Goal: Navigation & Orientation: Find specific page/section

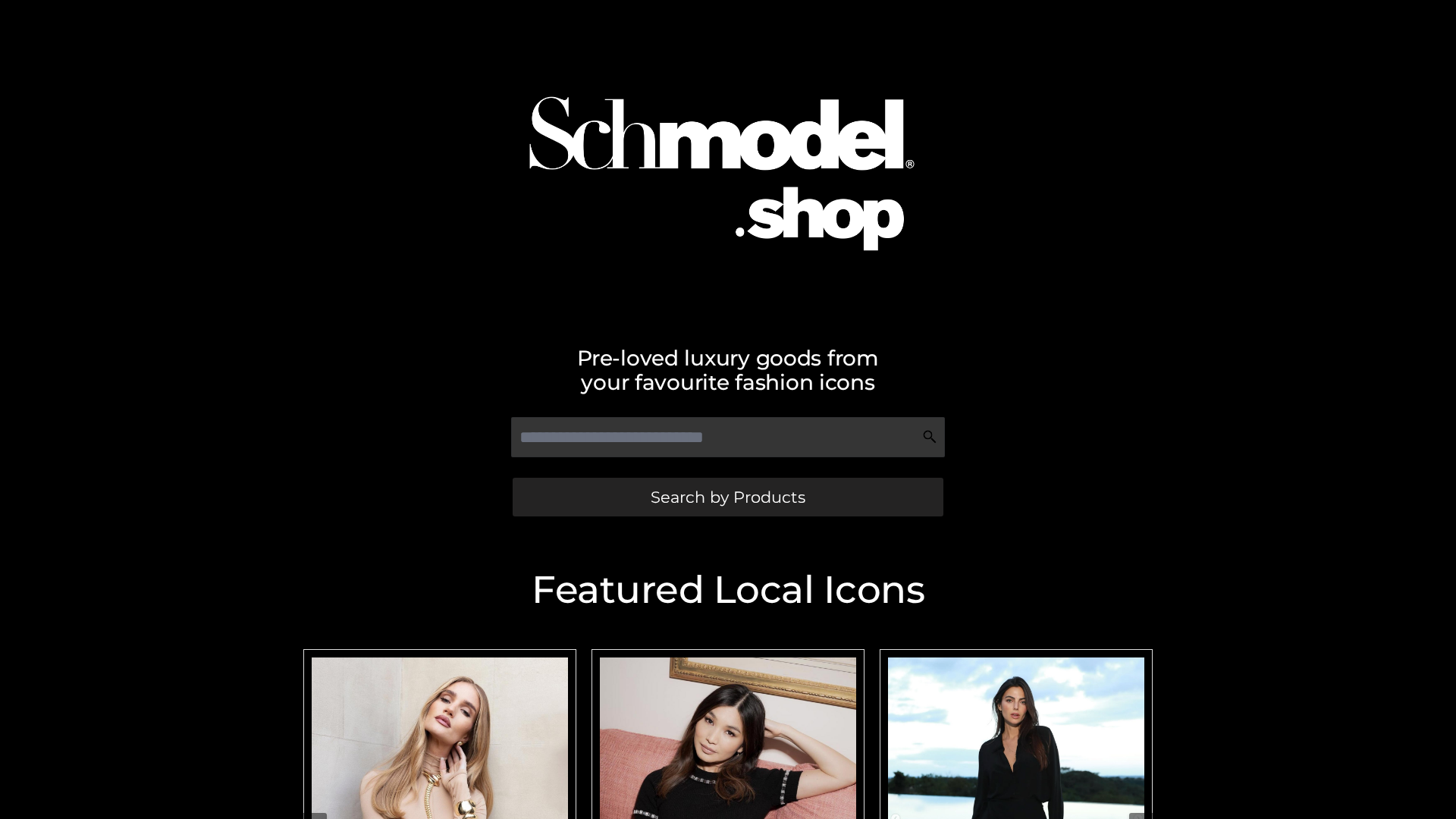
click at [727, 496] on span "Search by Products" at bounding box center [727, 497] width 155 height 16
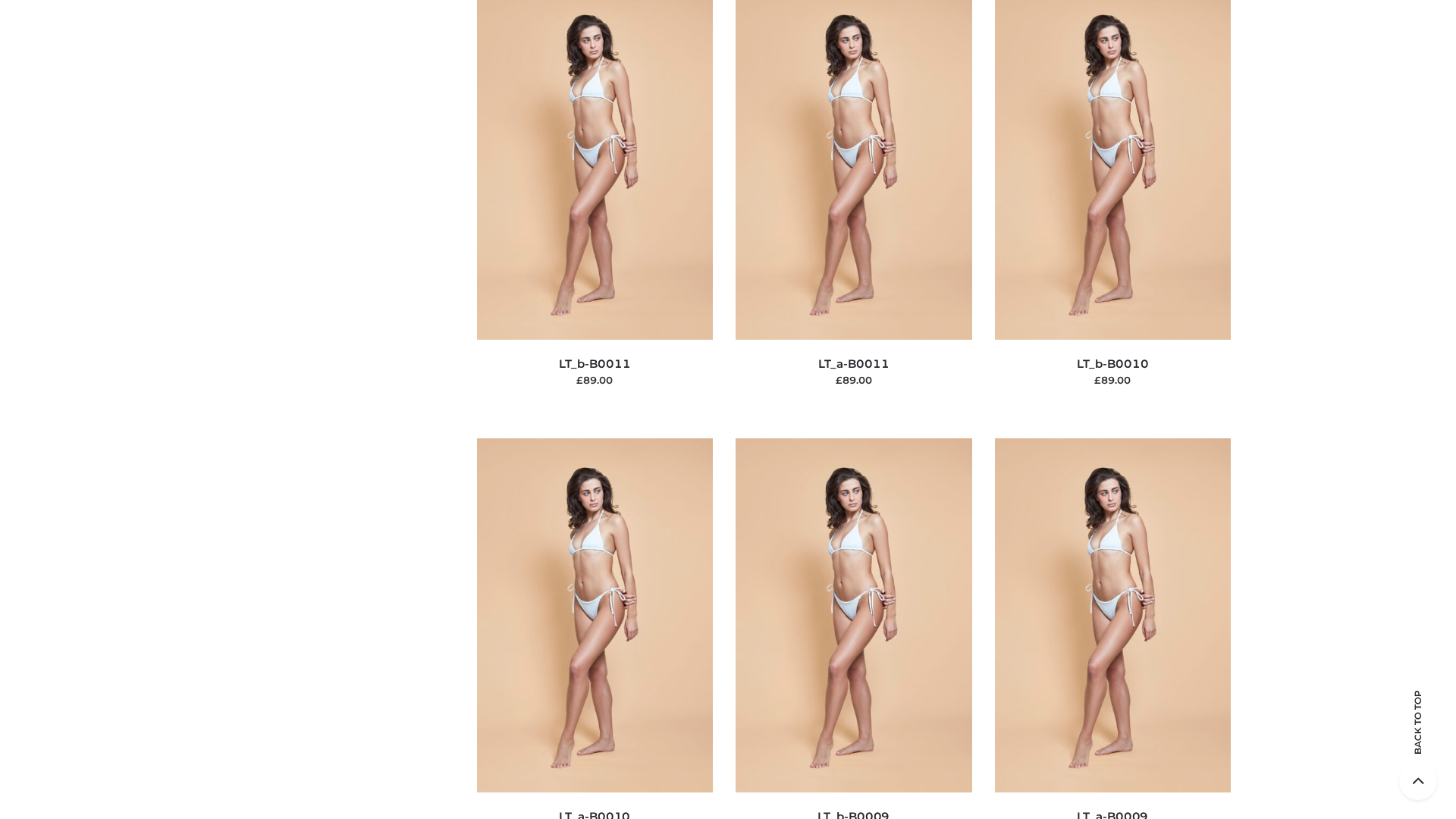
scroll to position [6811, 0]
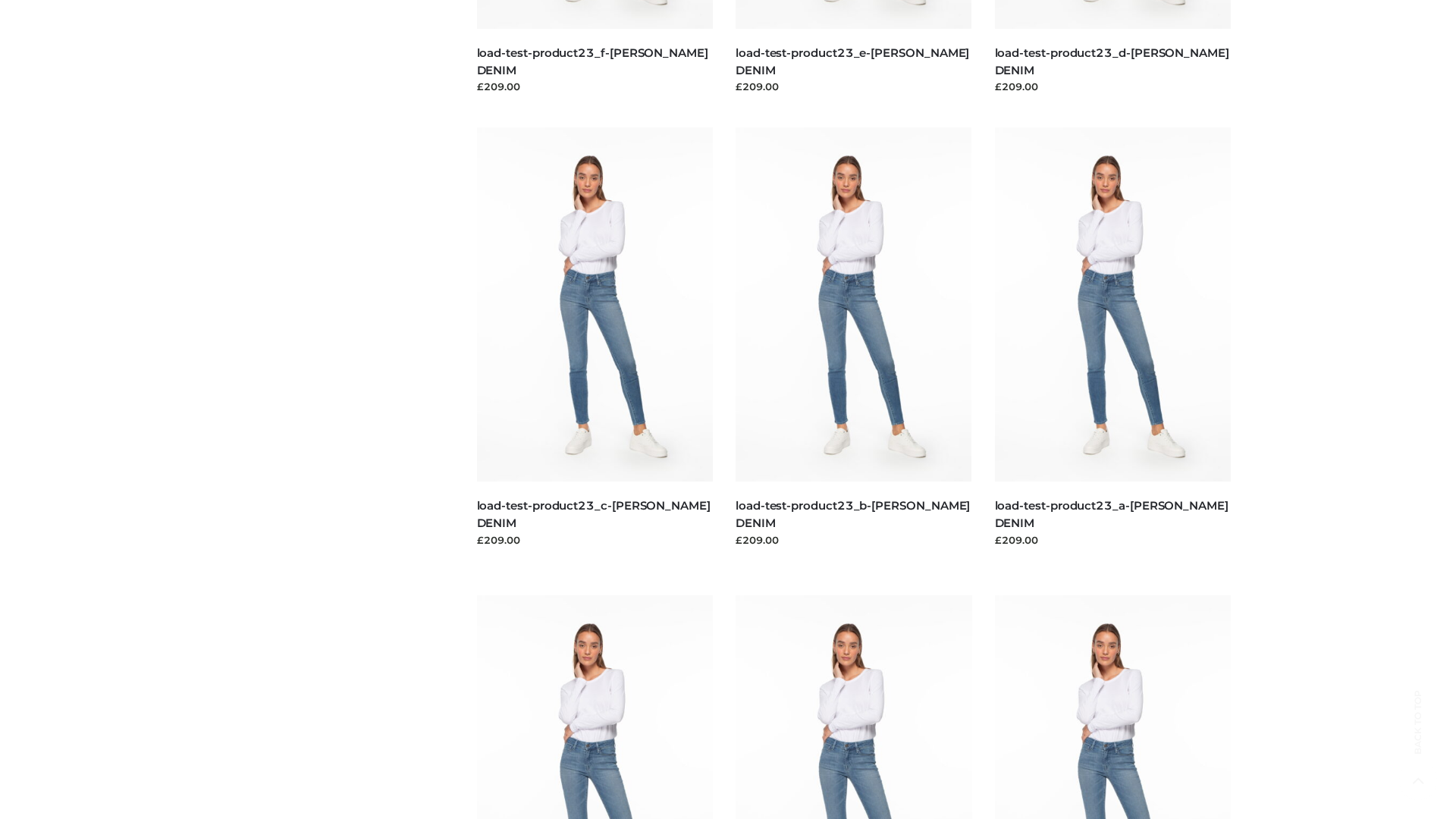
scroll to position [1330, 0]
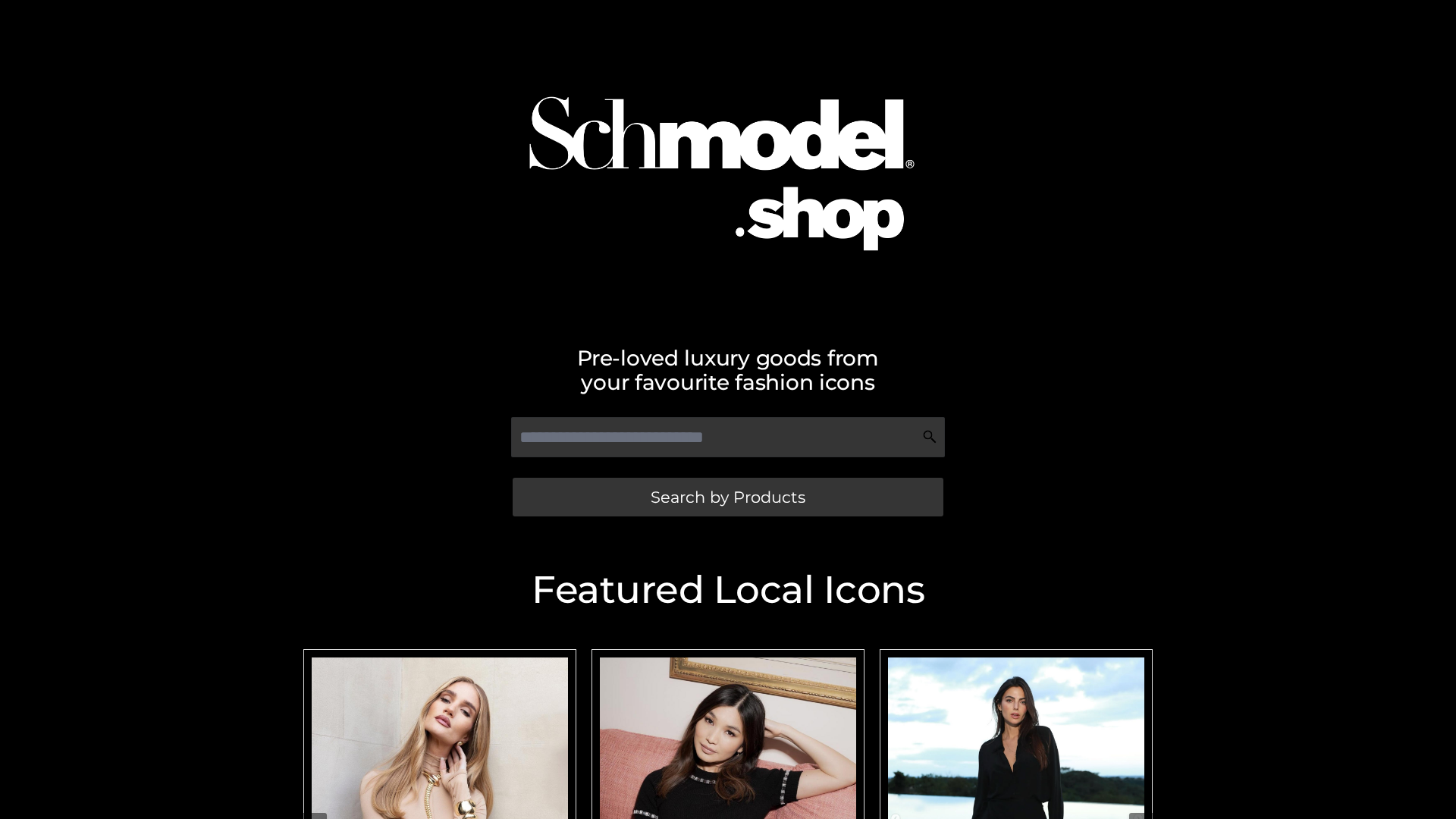
click at [727, 496] on span "Search by Products" at bounding box center [727, 497] width 155 height 16
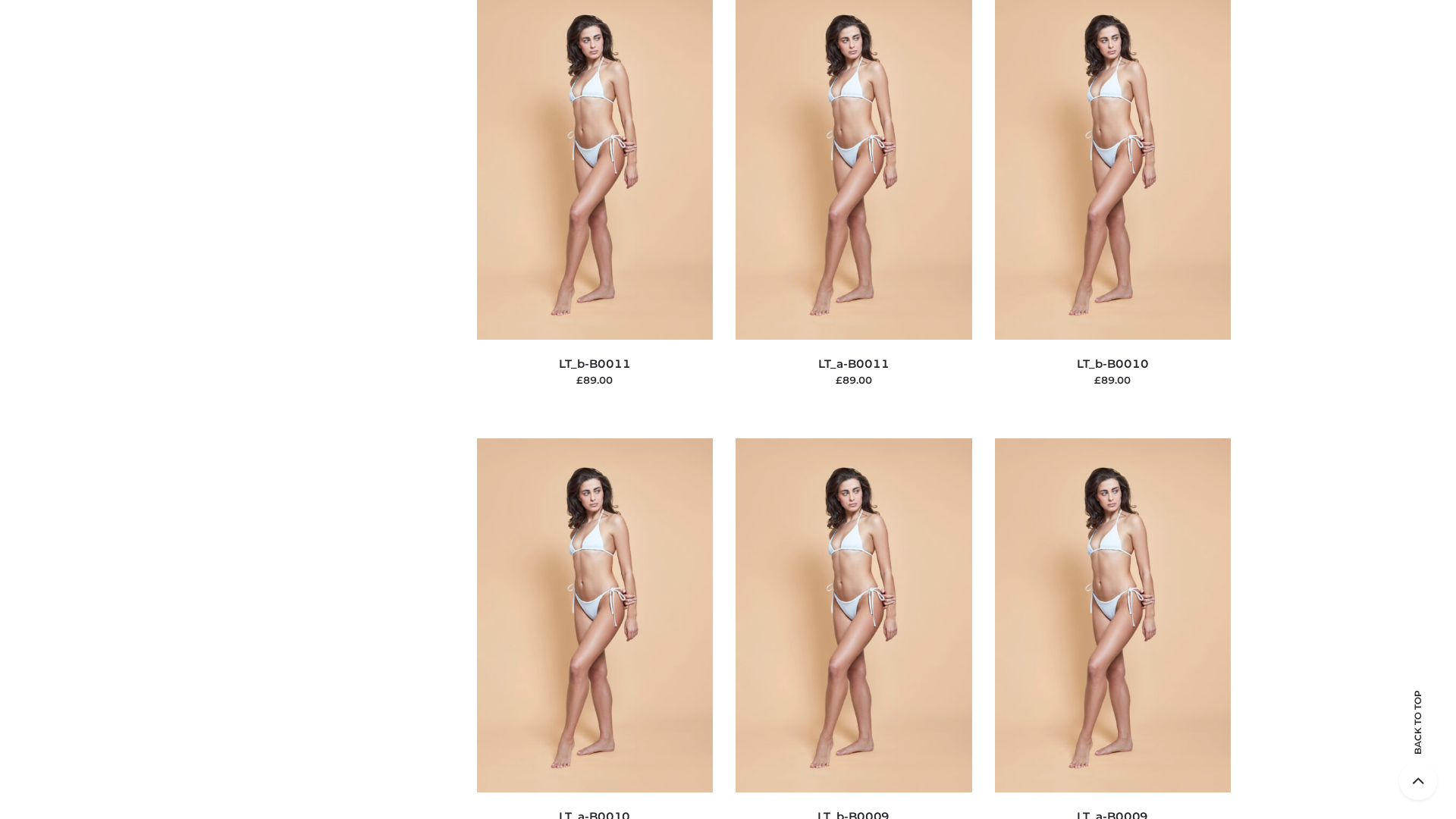
scroll to position [6811, 0]
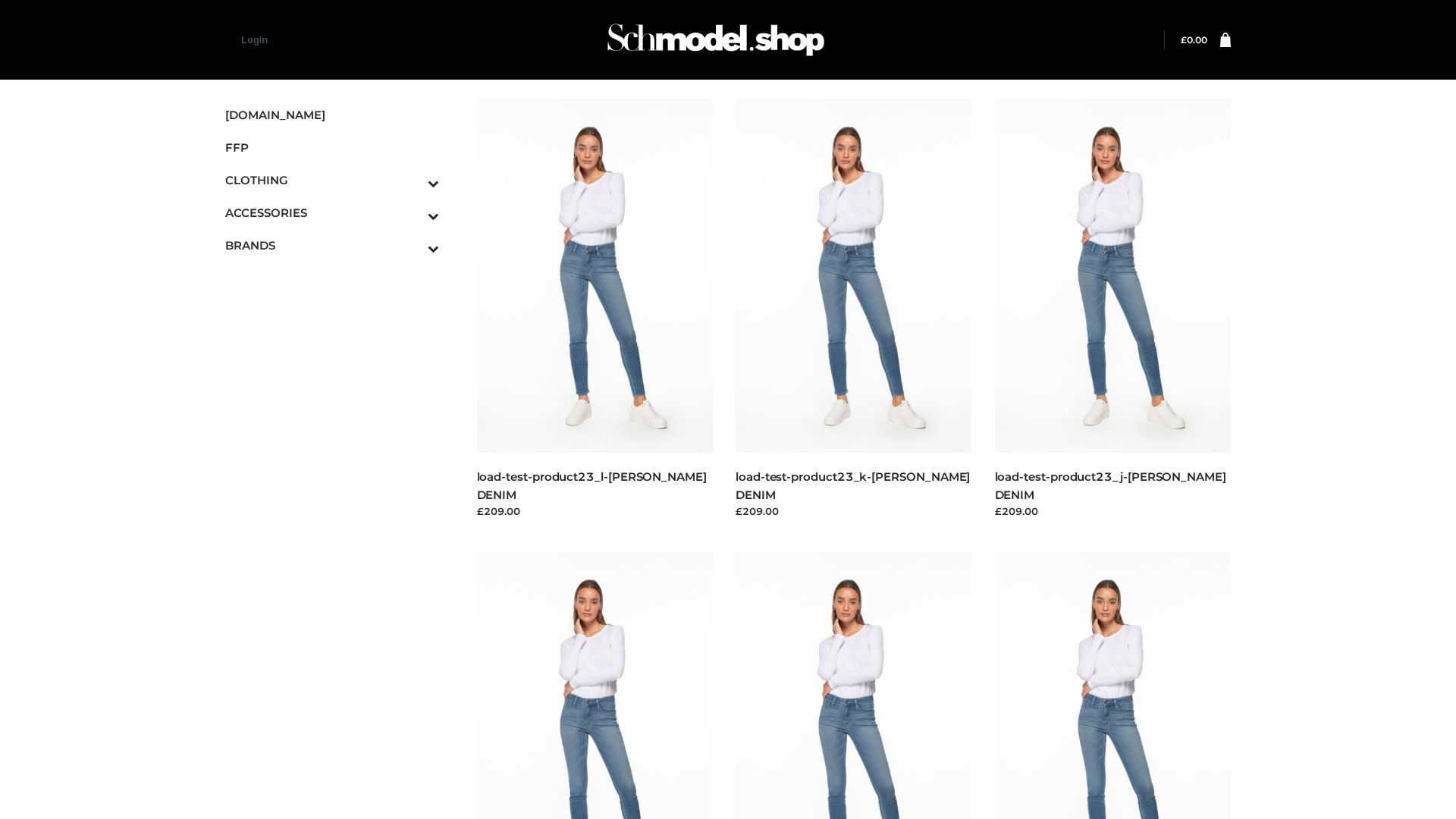
scroll to position [1330, 0]
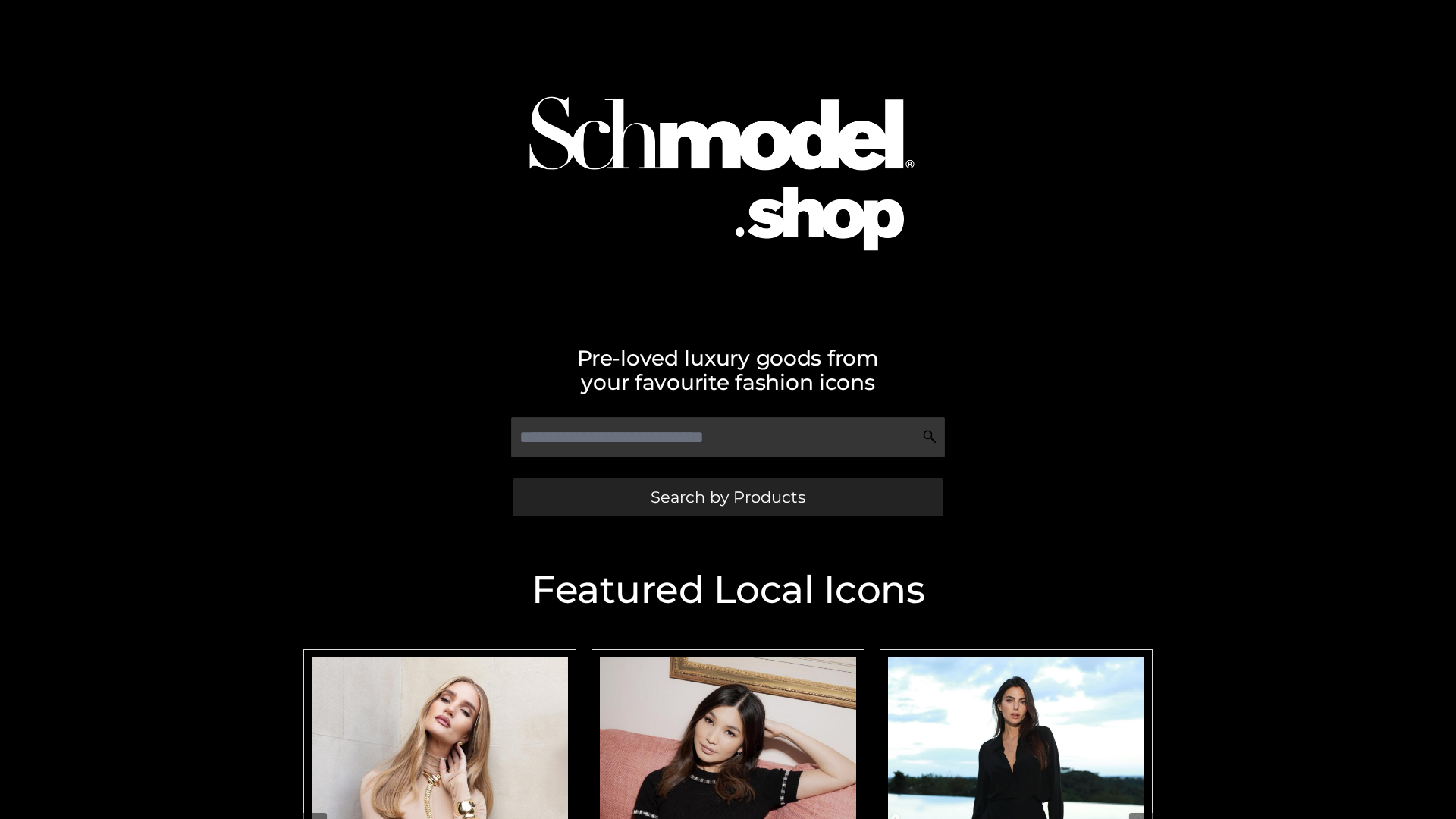
click at [727, 496] on span "Search by Products" at bounding box center [727, 497] width 155 height 16
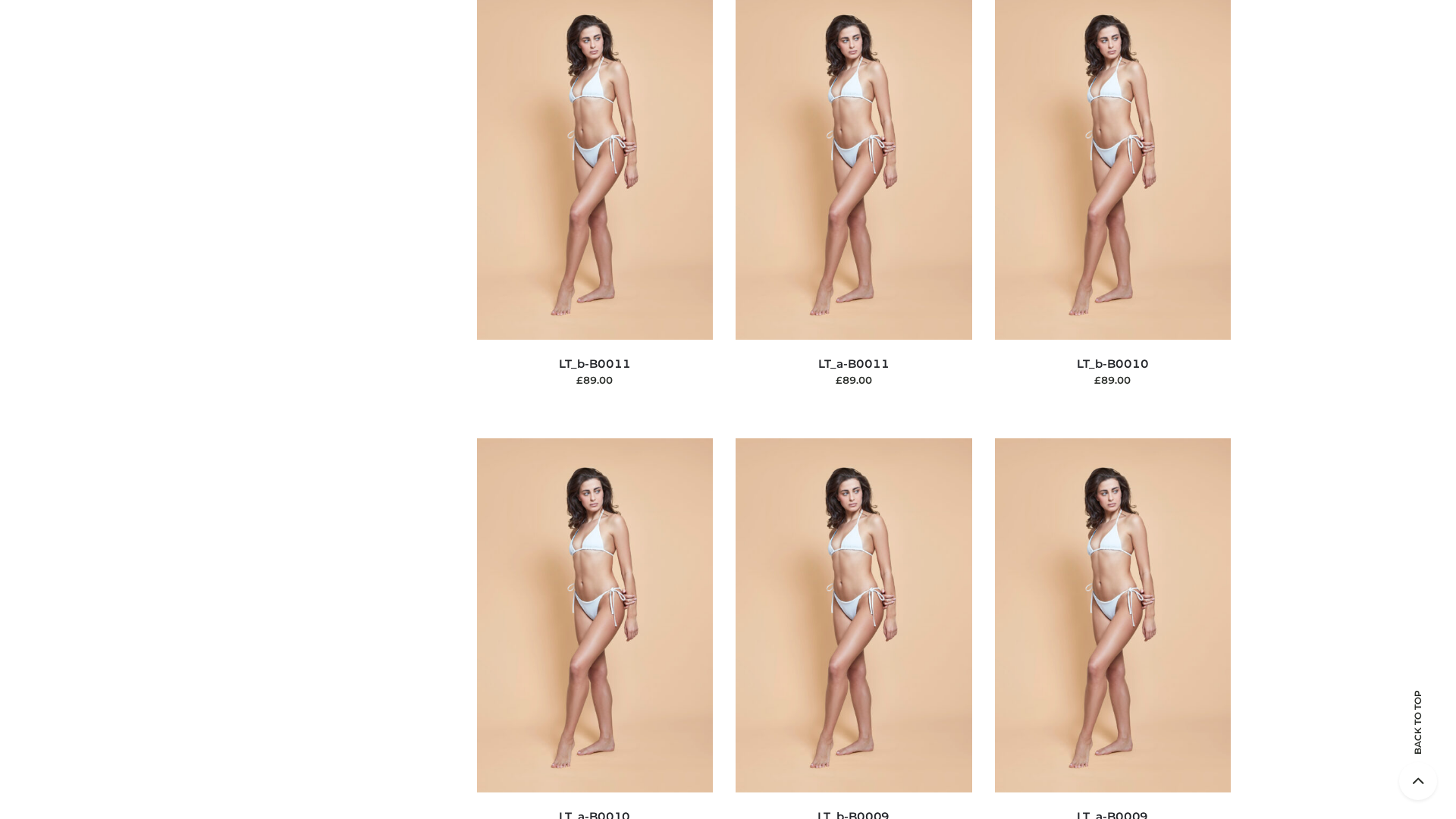
scroll to position [6811, 0]
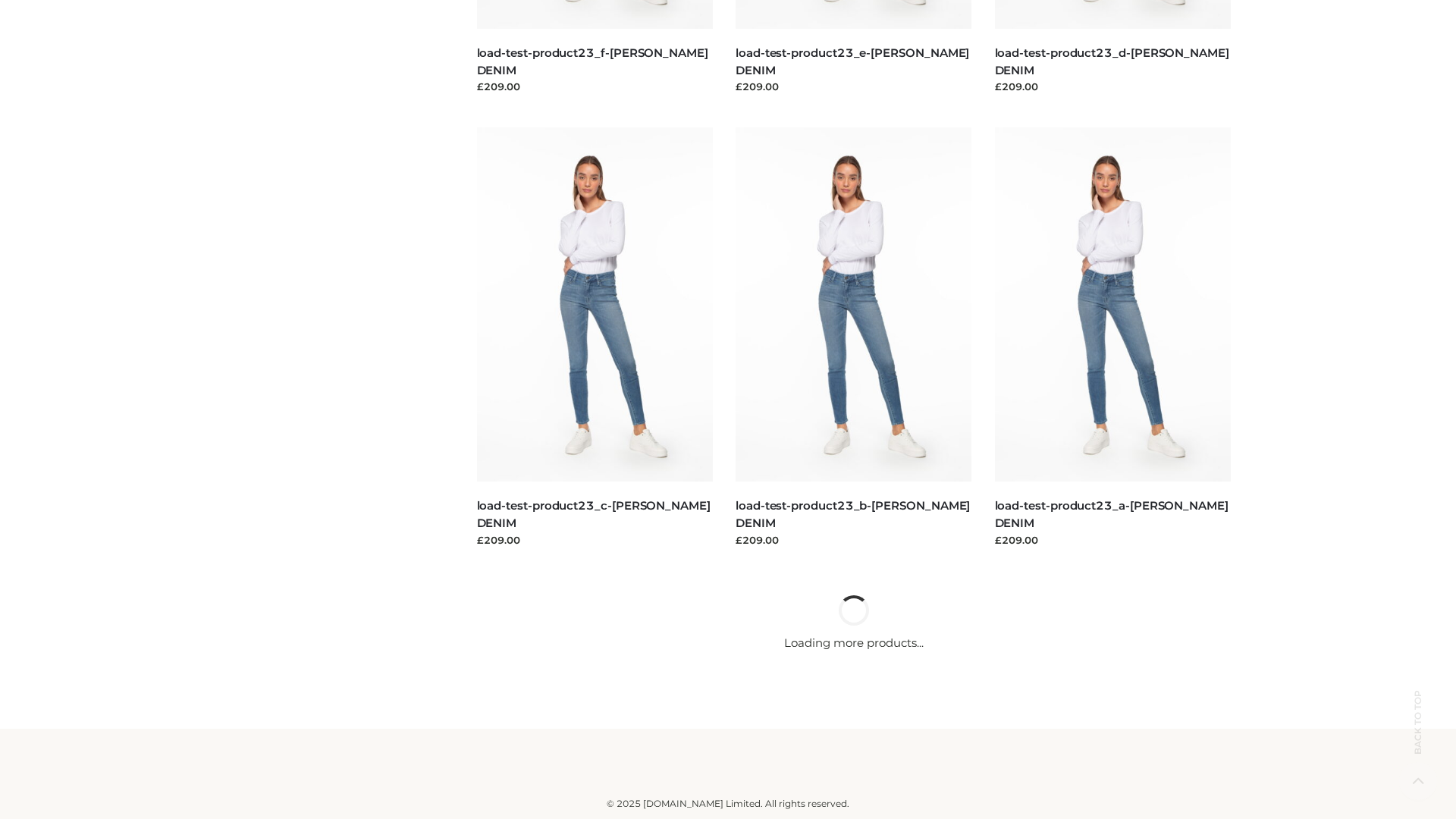
scroll to position [1330, 0]
